Goal: Check status: Check status

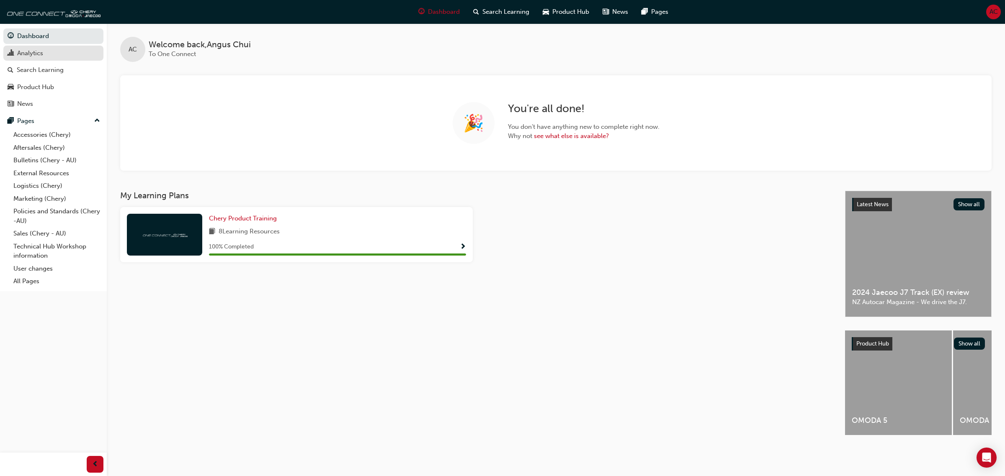
click at [45, 57] on div "Analytics" at bounding box center [54, 53] width 92 height 10
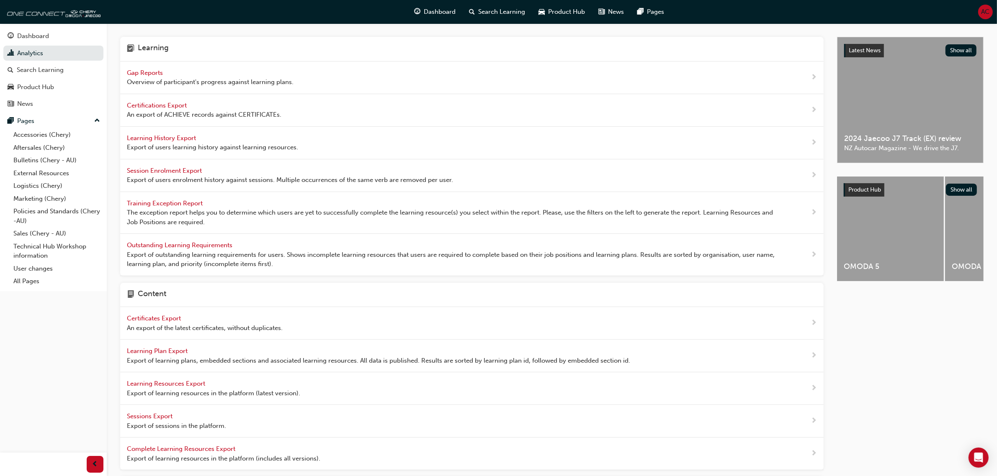
click at [156, 72] on span "Gap Reports" at bounding box center [146, 73] width 38 height 8
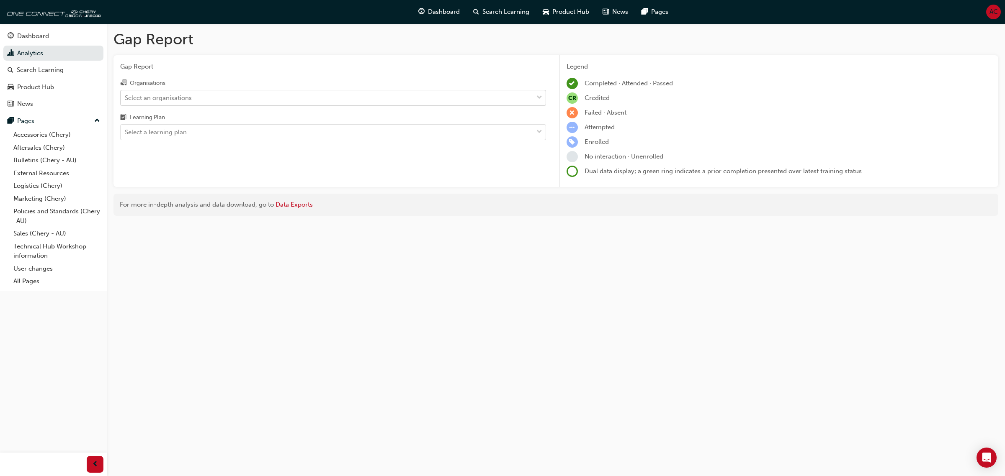
click at [227, 95] on div "Select an organisations" at bounding box center [327, 97] width 412 height 15
click at [126, 95] on input "Organisations Select an organisations" at bounding box center [125, 97] width 1 height 7
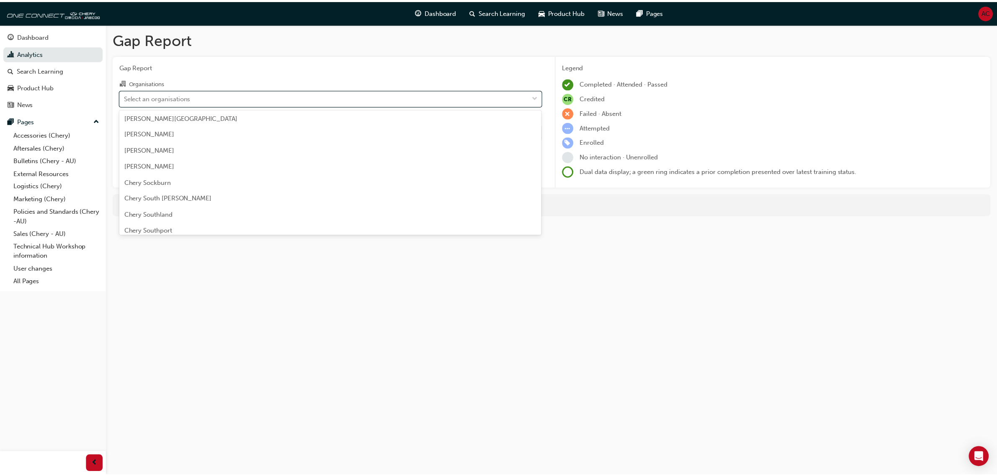
scroll to position [1308, 0]
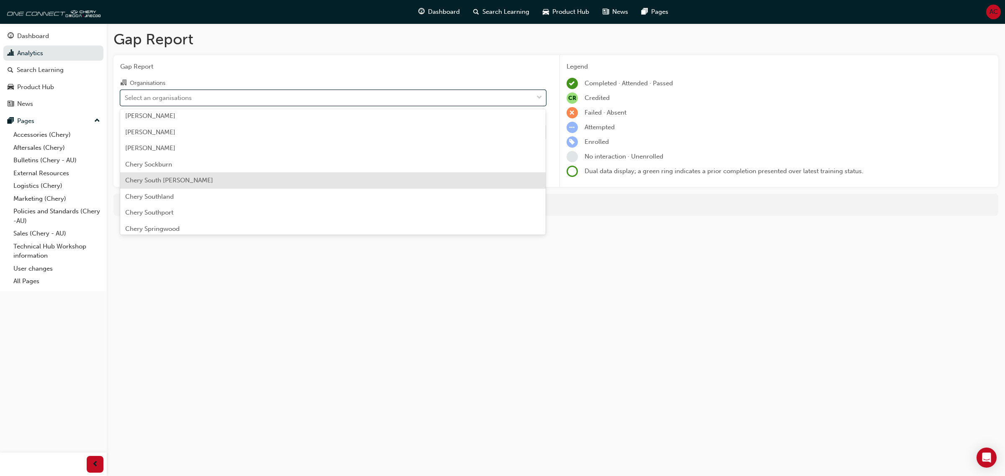
click at [251, 182] on div "Chery South [PERSON_NAME]" at bounding box center [333, 180] width 426 height 16
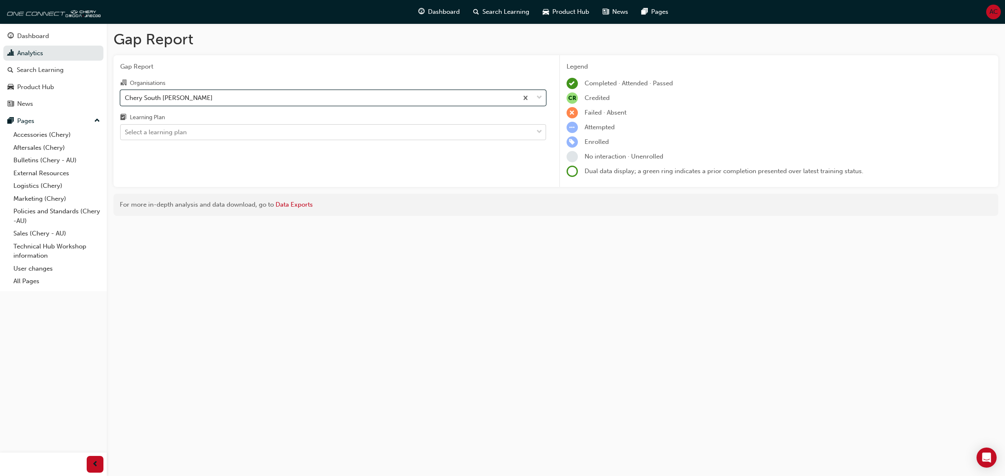
click at [233, 136] on div "Select a learning plan" at bounding box center [327, 132] width 412 height 15
click at [126, 136] on input "Learning Plan Select a learning plan" at bounding box center [125, 132] width 1 height 7
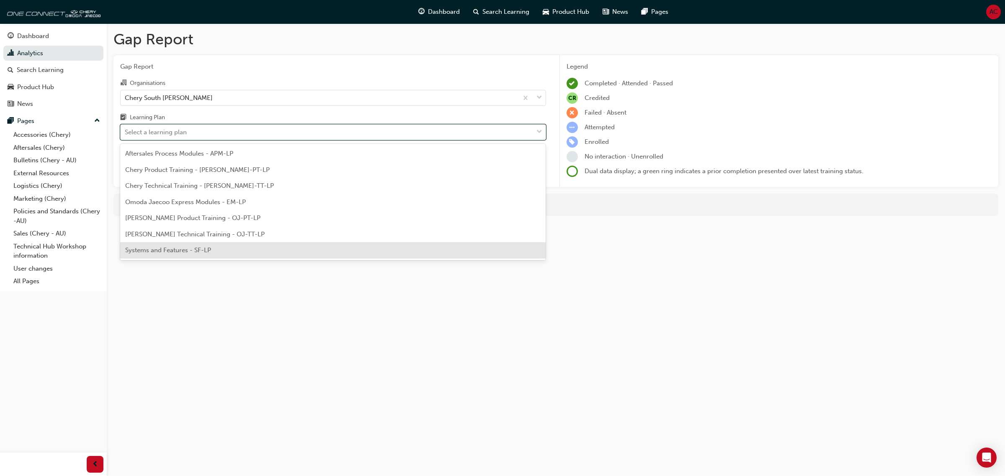
click at [247, 251] on div "Systems and Features - SF-LP" at bounding box center [333, 250] width 426 height 16
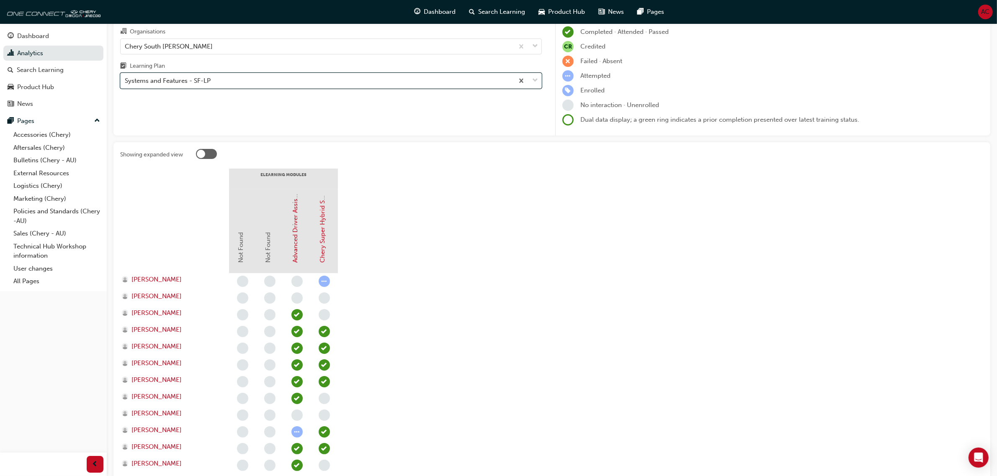
scroll to position [52, 0]
click at [770, 193] on section "eLearning Modules Not Found Not Found Advanced Driver Assist Systems (ADAS) - […" at bounding box center [551, 371] width 863 height 406
